Goal: Task Accomplishment & Management: Complete application form

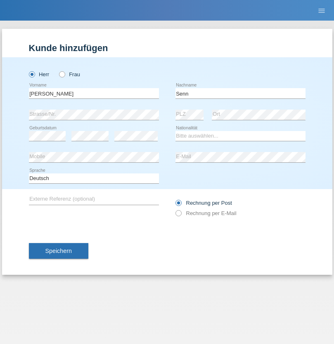
type input "Senn"
select select "CH"
select select "en"
radio input "true"
click at [94, 93] on input "text" at bounding box center [94, 93] width 130 height 10
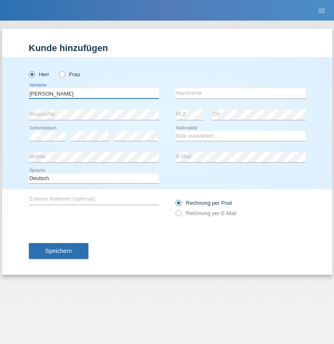
type input "Mohammad Qais"
click at [240, 93] on input "text" at bounding box center [240, 93] width 130 height 10
type input "Nemani"
select select "AF"
select select "C"
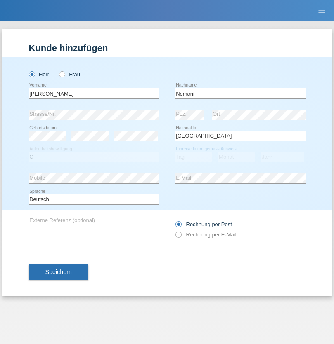
select select "02"
select select "01"
select select "2021"
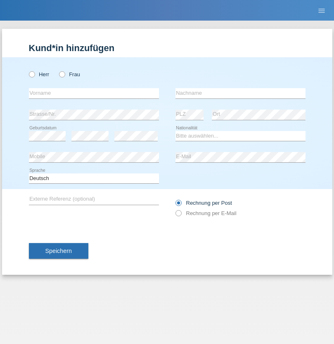
radio input "true"
click at [94, 93] on input "text" at bounding box center [94, 93] width 130 height 10
type input "Besart"
click at [240, 93] on input "text" at bounding box center [240, 93] width 130 height 10
type input "Emiri"
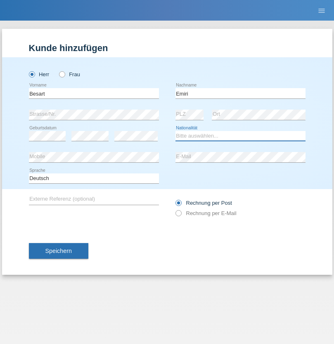
select select "XK"
select select "C"
select select "04"
radio input "true"
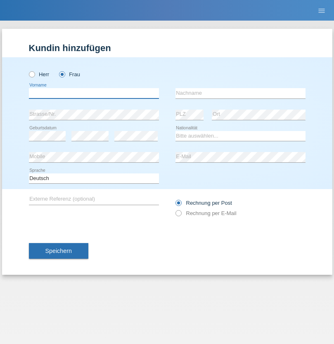
click at [94, 93] on input "text" at bounding box center [94, 93] width 130 height 10
type input "[PERSON_NAME]"
click at [240, 93] on input "text" at bounding box center [240, 93] width 130 height 10
type input "Jacquet"
select select "CH"
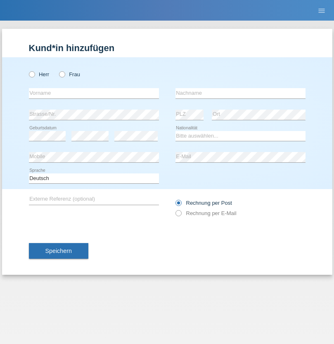
radio input "true"
select select "DE"
select select "C"
select select "07"
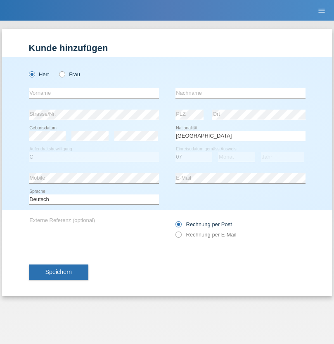
select select "11"
select select "1972"
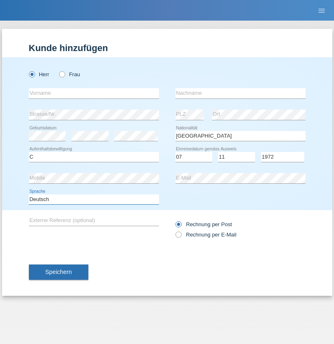
select select "en"
